Goal: Obtain resource: Download file/media

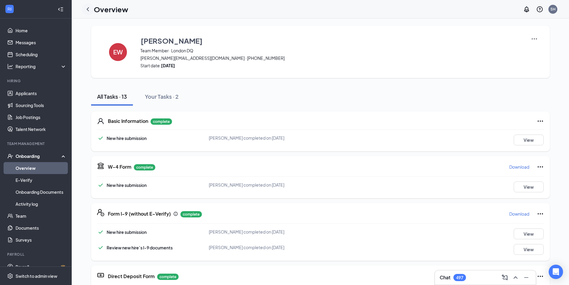
click at [84, 9] on div at bounding box center [88, 9] width 12 height 12
click at [88, 8] on icon "ChevronLeft" at bounding box center [88, 9] width 2 height 4
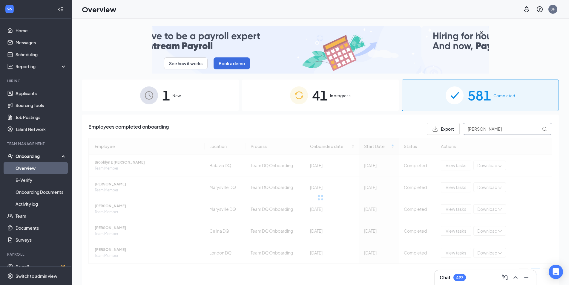
click at [492, 129] on input "[PERSON_NAME]" at bounding box center [508, 129] width 90 height 12
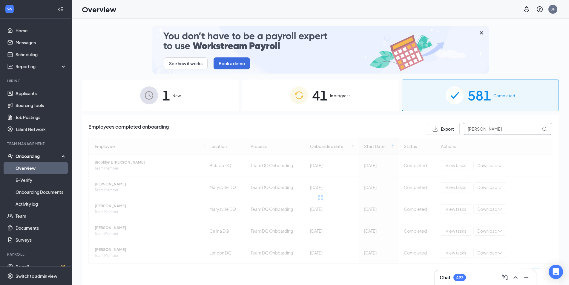
drag, startPoint x: 495, startPoint y: 128, endPoint x: 426, endPoint y: 134, distance: 68.7
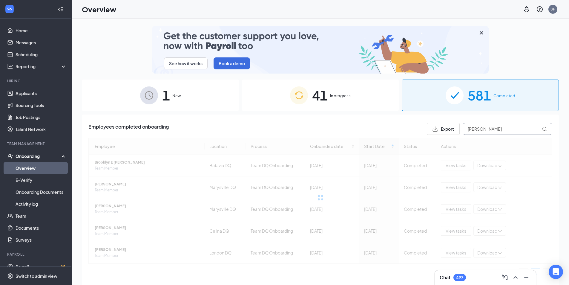
click at [427, 134] on div "Export [PERSON_NAME]" at bounding box center [489, 129] width 125 height 12
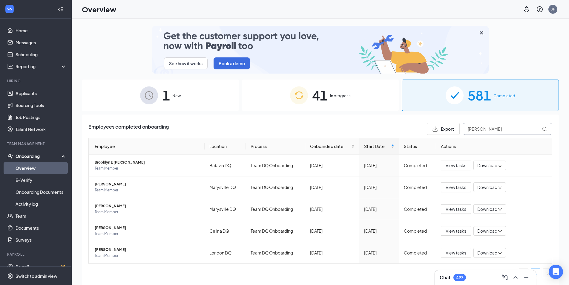
type input "[PERSON_NAME]"
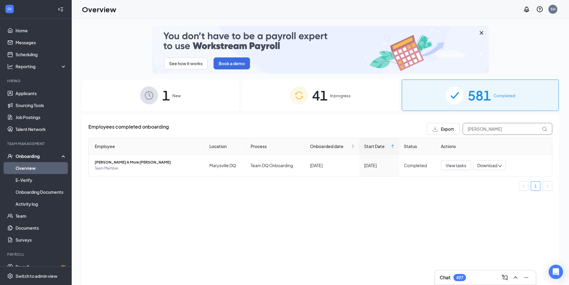
click at [487, 127] on input "[PERSON_NAME]" at bounding box center [508, 129] width 90 height 12
drag, startPoint x: 492, startPoint y: 127, endPoint x: 450, endPoint y: 130, distance: 41.3
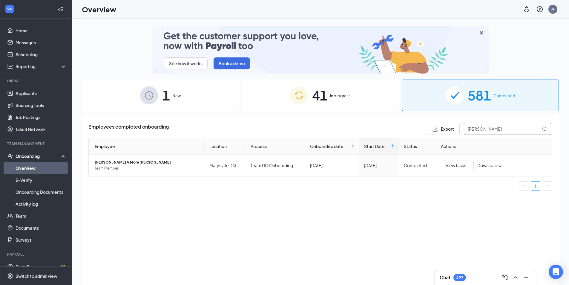
click at [450, 130] on div "Export [PERSON_NAME]" at bounding box center [489, 129] width 125 height 12
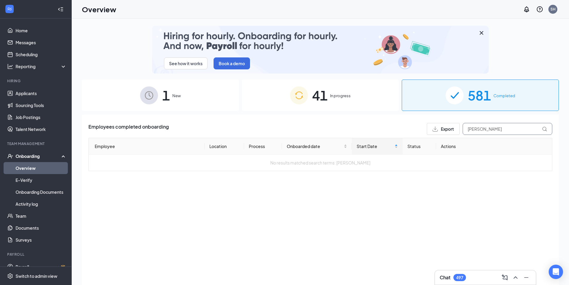
type input "[PERSON_NAME]"
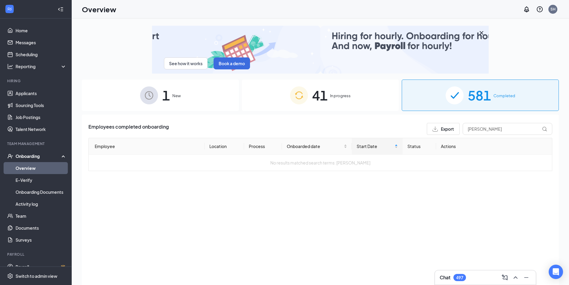
click at [331, 95] on span "In progress" at bounding box center [340, 96] width 21 height 6
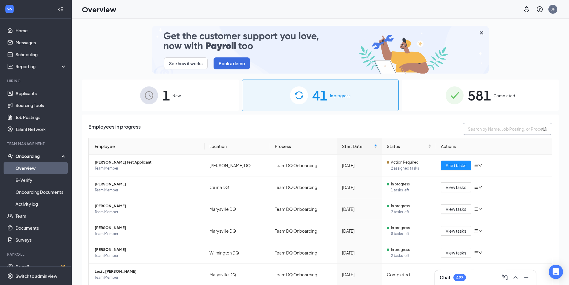
click at [480, 126] on input "text" at bounding box center [508, 129] width 90 height 12
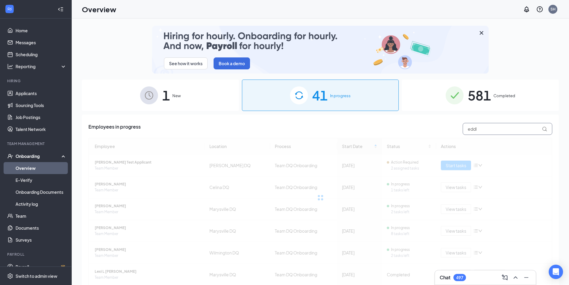
type input "eddle"
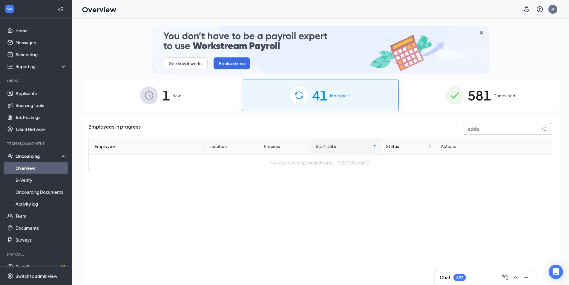
drag, startPoint x: 492, startPoint y: 129, endPoint x: 445, endPoint y: 130, distance: 47.2
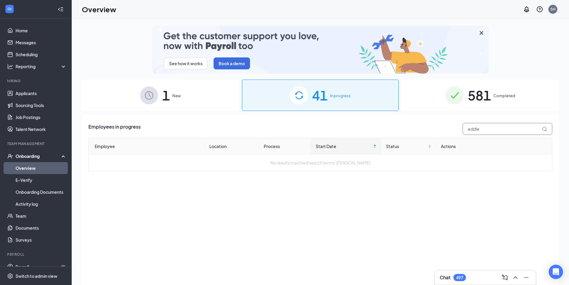
click at [447, 130] on div "Employees in progress eddle" at bounding box center [320, 129] width 464 height 12
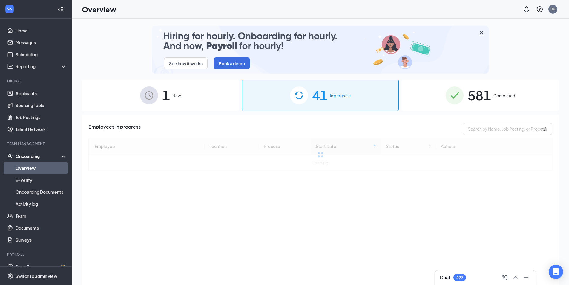
click at [479, 94] on span "581" at bounding box center [479, 95] width 23 height 21
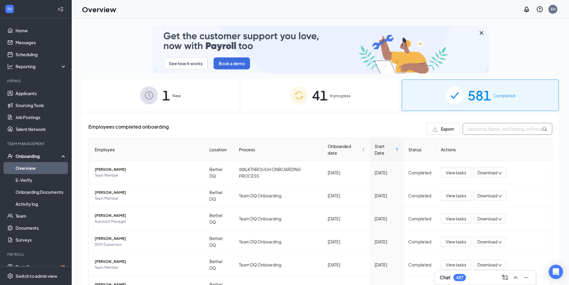
click at [482, 128] on input "text" at bounding box center [508, 129] width 90 height 12
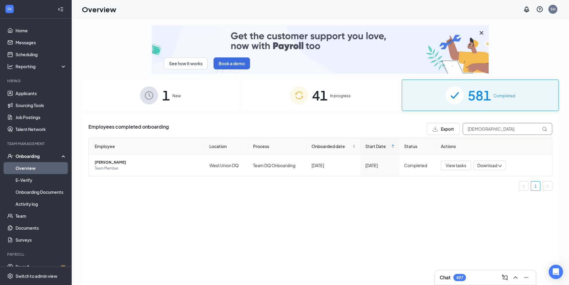
type input "[DEMOGRAPHIC_DATA]"
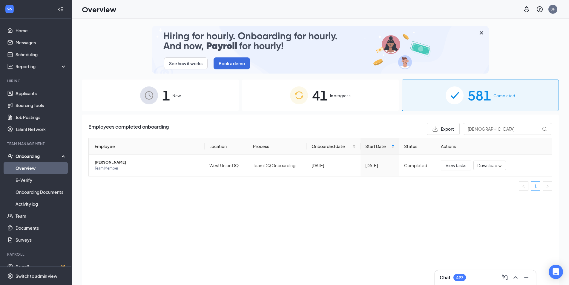
click at [343, 99] on span "In progress" at bounding box center [340, 96] width 21 height 6
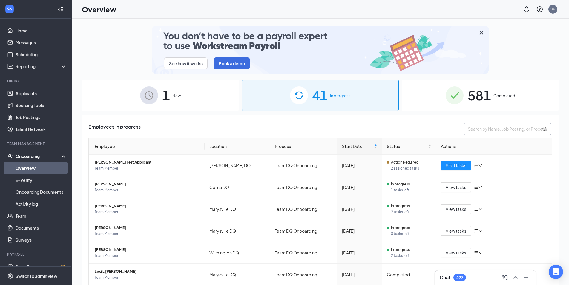
click at [484, 128] on input "text" at bounding box center [508, 129] width 90 height 12
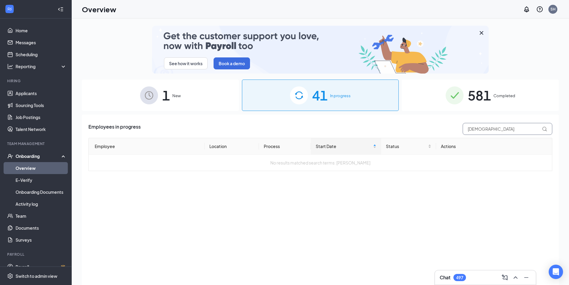
type input "[DEMOGRAPHIC_DATA]"
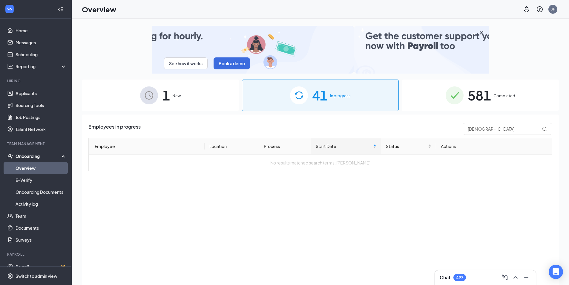
click at [170, 95] on span "1" at bounding box center [166, 95] width 8 height 21
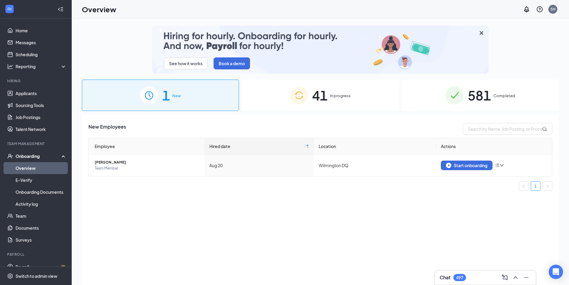
click at [493, 93] on div "581 Completed" at bounding box center [480, 94] width 157 height 31
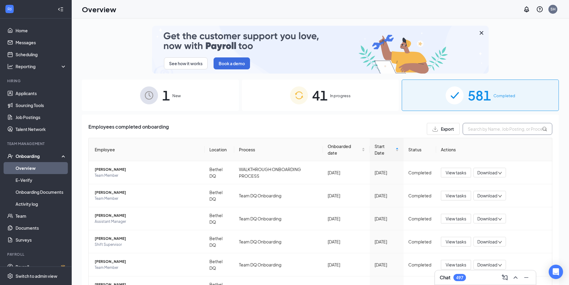
click at [492, 128] on input "text" at bounding box center [508, 129] width 90 height 12
type input "[DEMOGRAPHIC_DATA]"
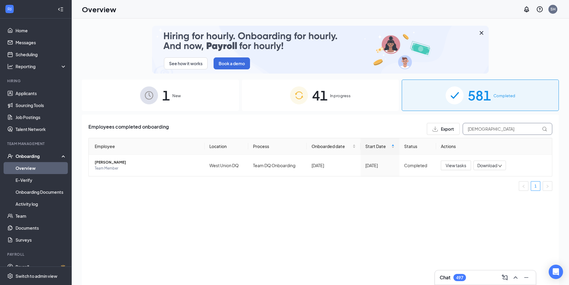
drag, startPoint x: 503, startPoint y: 128, endPoint x: 458, endPoint y: 130, distance: 44.8
click at [458, 130] on div "Export [DEMOGRAPHIC_DATA]" at bounding box center [489, 129] width 125 height 12
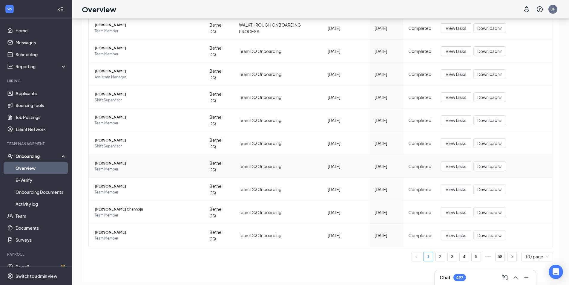
scroll to position [27, 0]
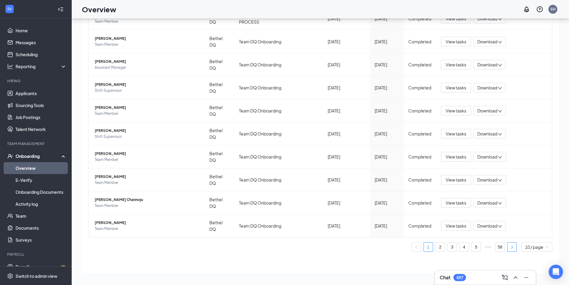
click at [510, 247] on icon "right" at bounding box center [512, 247] width 4 height 4
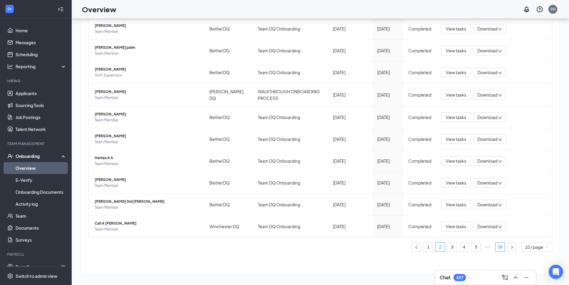
click at [496, 247] on link "58" at bounding box center [500, 246] width 9 height 9
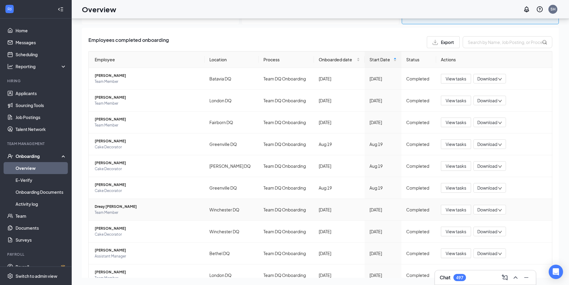
scroll to position [108, 0]
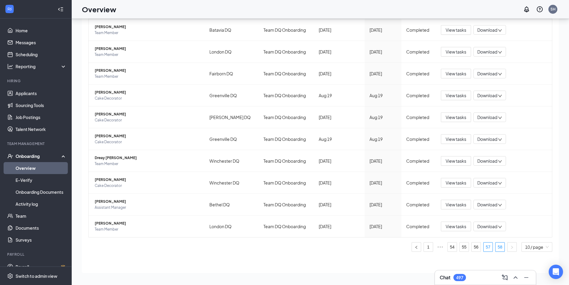
click at [486, 246] on link "57" at bounding box center [488, 246] width 9 height 9
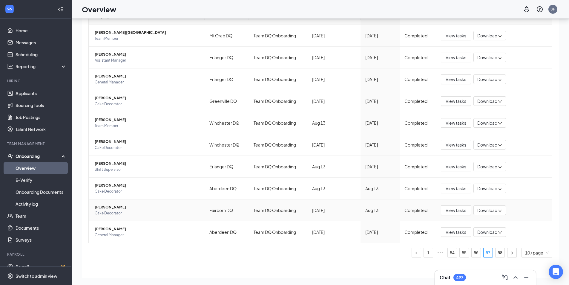
scroll to position [108, 0]
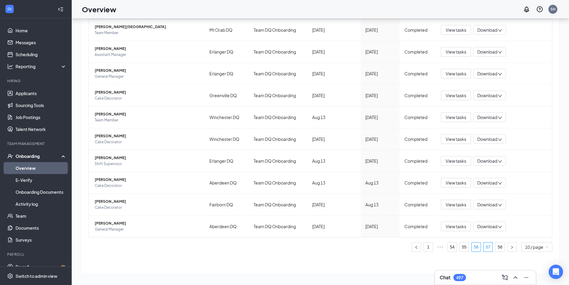
click at [472, 247] on link "56" at bounding box center [476, 246] width 9 height 9
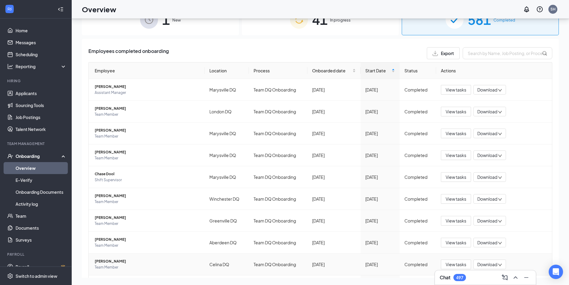
scroll to position [108, 0]
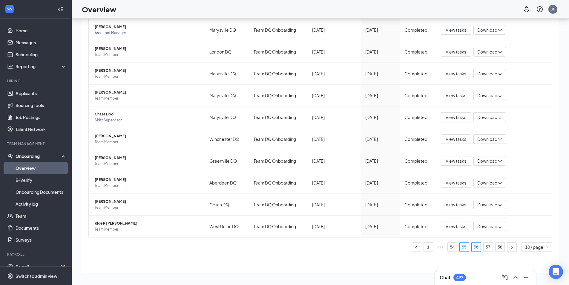
click at [460, 246] on link "55" at bounding box center [464, 246] width 9 height 9
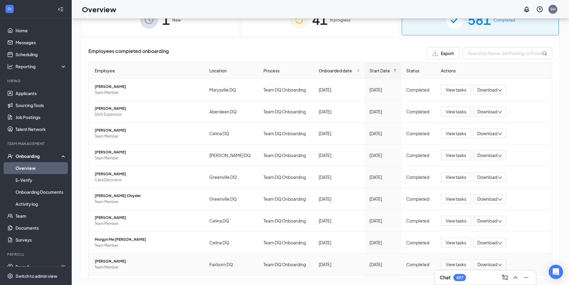
scroll to position [108, 0]
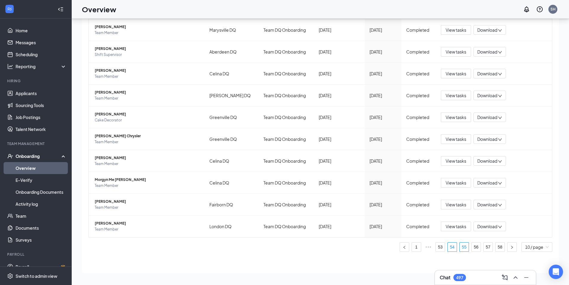
click at [448, 247] on link "54" at bounding box center [452, 246] width 9 height 9
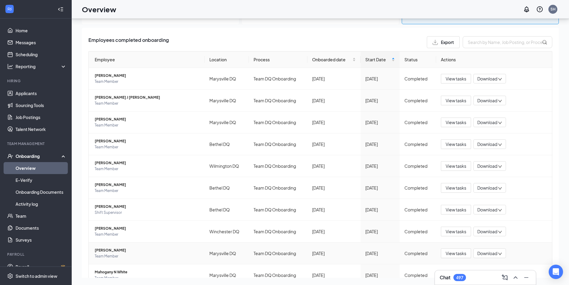
scroll to position [108, 0]
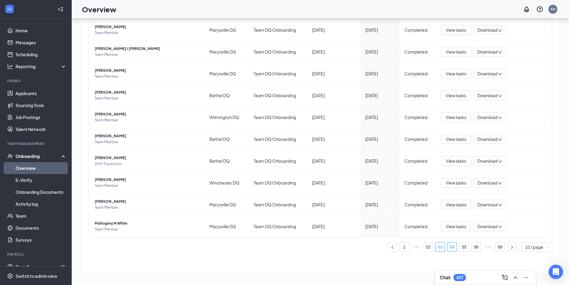
click at [436, 247] on link "53" at bounding box center [440, 246] width 9 height 9
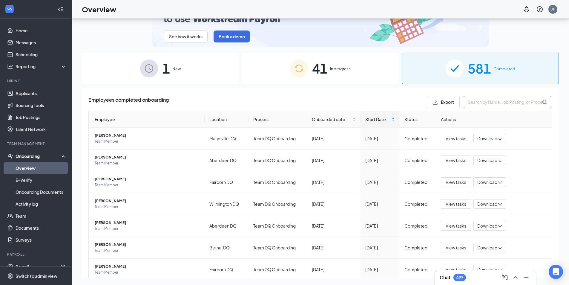
click at [493, 99] on input "text" at bounding box center [508, 102] width 90 height 12
type input "c"
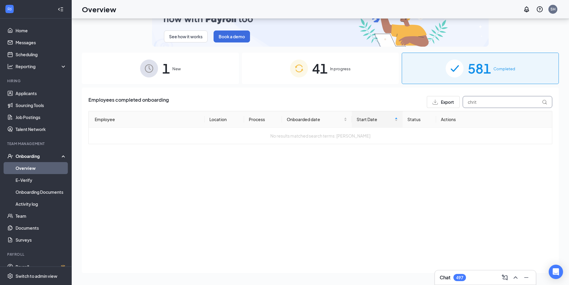
type input "chri"
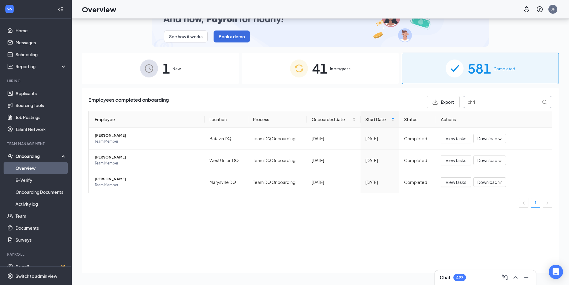
drag, startPoint x: 492, startPoint y: 101, endPoint x: 440, endPoint y: 103, distance: 52.0
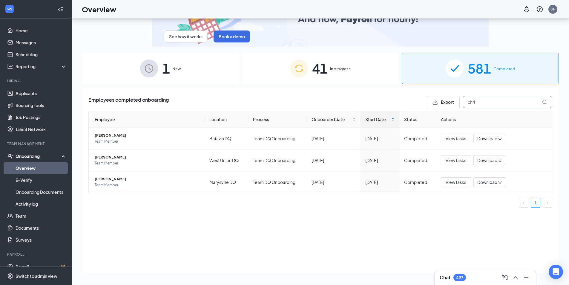
click at [440, 103] on div "Export chri" at bounding box center [489, 102] width 125 height 12
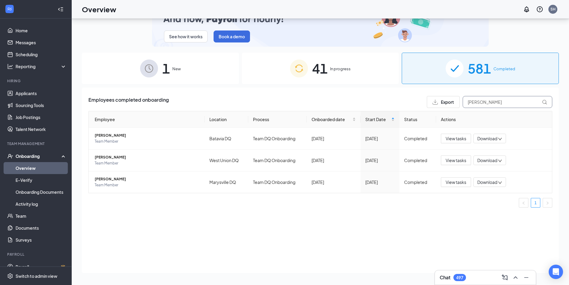
type input "[PERSON_NAME]"
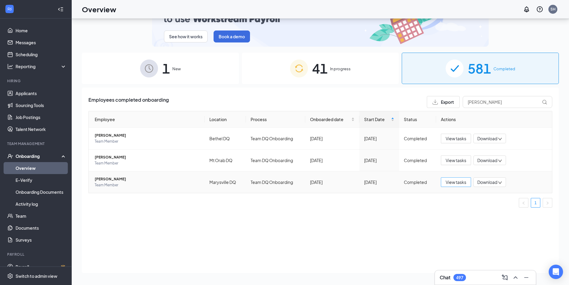
click at [462, 180] on span "View tasks" at bounding box center [456, 182] width 21 height 7
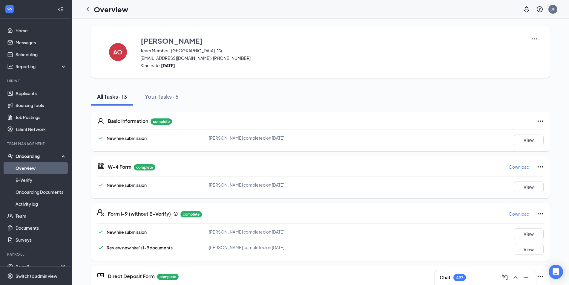
click at [533, 37] on img at bounding box center [534, 38] width 7 height 7
click at [534, 52] on span "View details" at bounding box center [531, 49] width 23 height 7
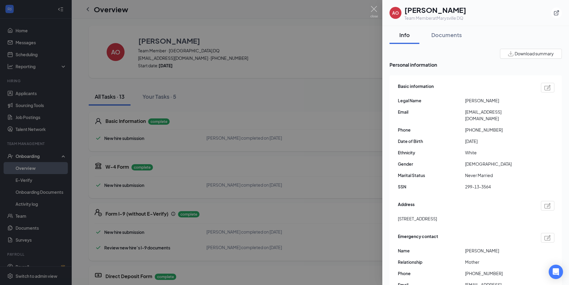
click at [531, 53] on span "Download summary" at bounding box center [534, 53] width 39 height 6
click at [366, 96] on div at bounding box center [284, 142] width 569 height 285
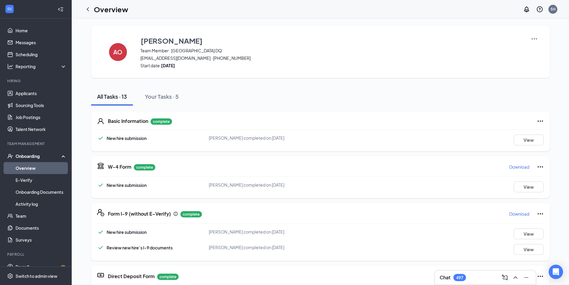
click at [518, 166] on p "Download" at bounding box center [519, 167] width 20 height 6
click at [518, 213] on p "Download" at bounding box center [519, 214] width 20 height 6
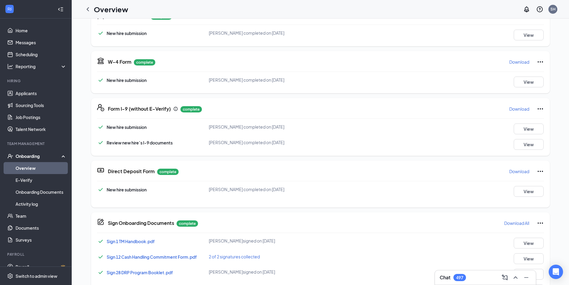
scroll to position [120, 0]
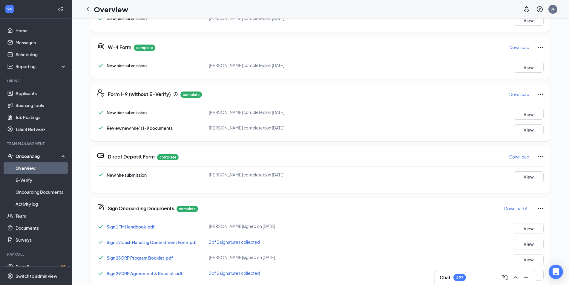
click at [516, 154] on p "Download" at bounding box center [519, 157] width 20 height 6
